Goal: Task Accomplishment & Management: Use online tool/utility

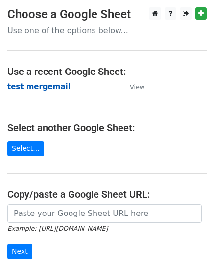
click at [20, 85] on strong "test mergemail" at bounding box center [38, 86] width 63 height 9
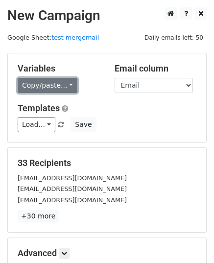
click at [51, 80] on link "Copy/paste..." at bounding box center [48, 85] width 60 height 15
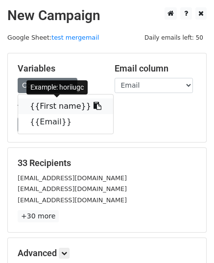
click at [47, 110] on link "{{First name}}" at bounding box center [65, 107] width 95 height 16
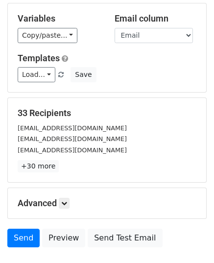
scroll to position [116, 0]
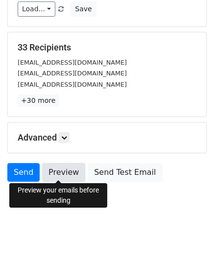
click at [65, 173] on link "Preview" at bounding box center [63, 172] width 43 height 19
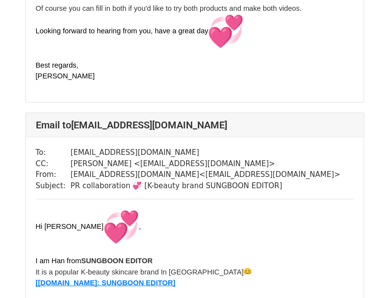
scroll to position [1813, 0]
